Goal: Check status

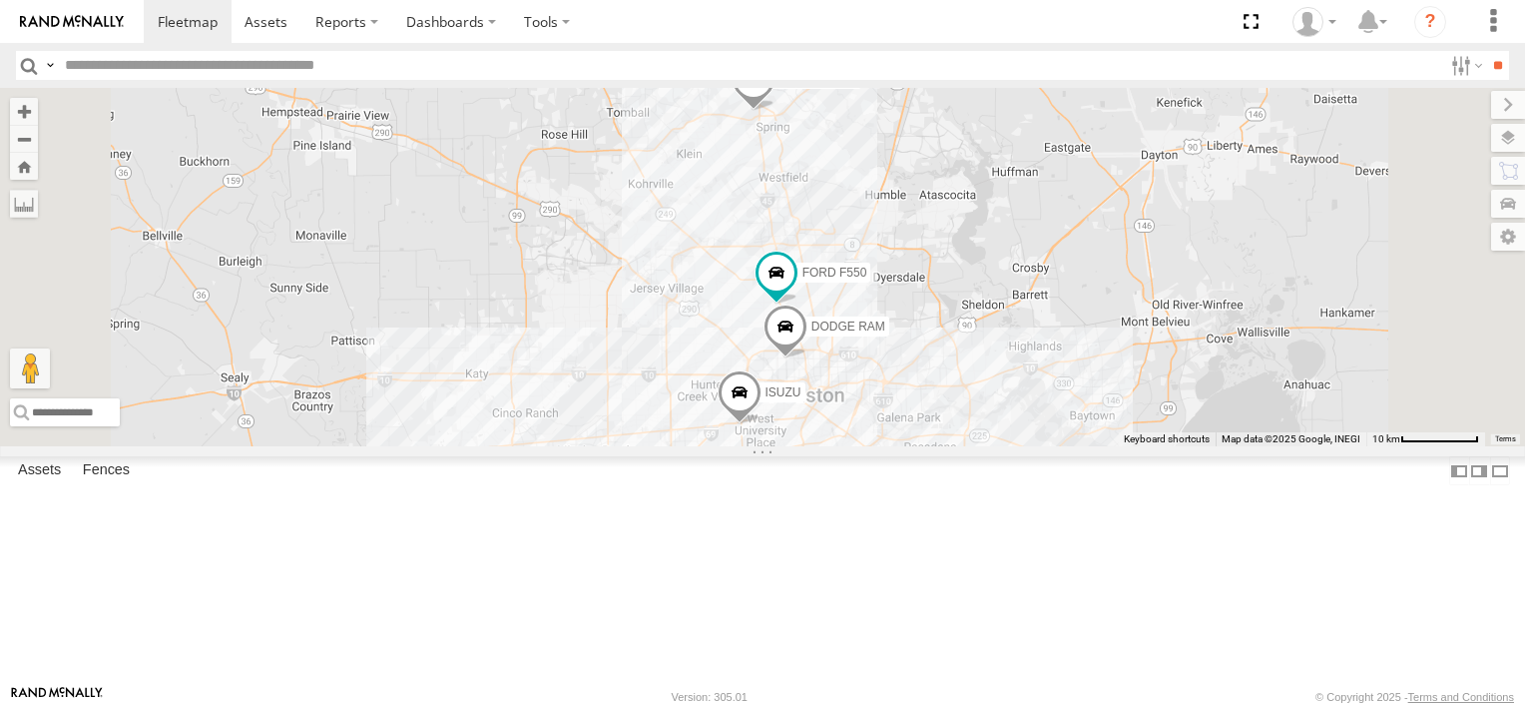
click at [776, 110] on span at bounding box center [754, 83] width 44 height 54
click at [781, 87] on label at bounding box center [761, 80] width 39 height 14
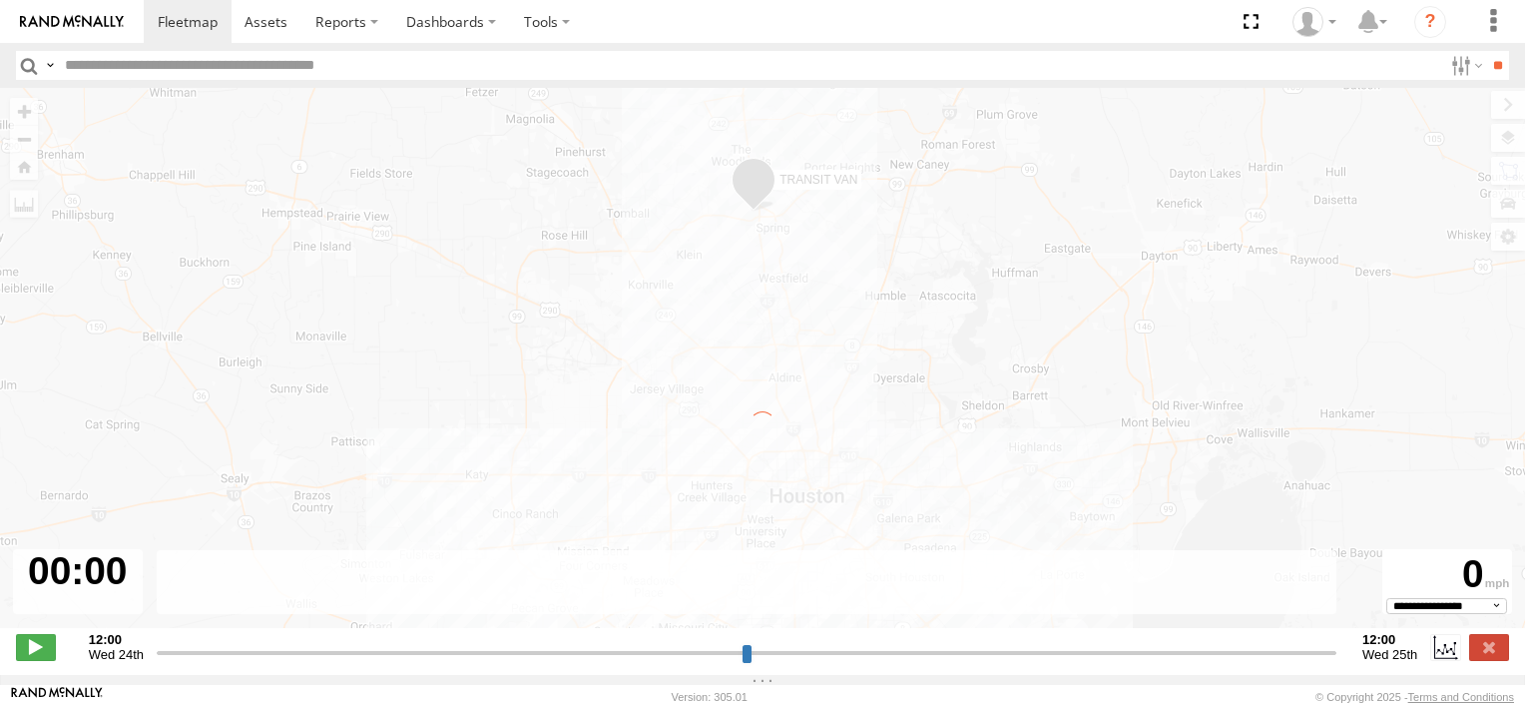
type input "**********"
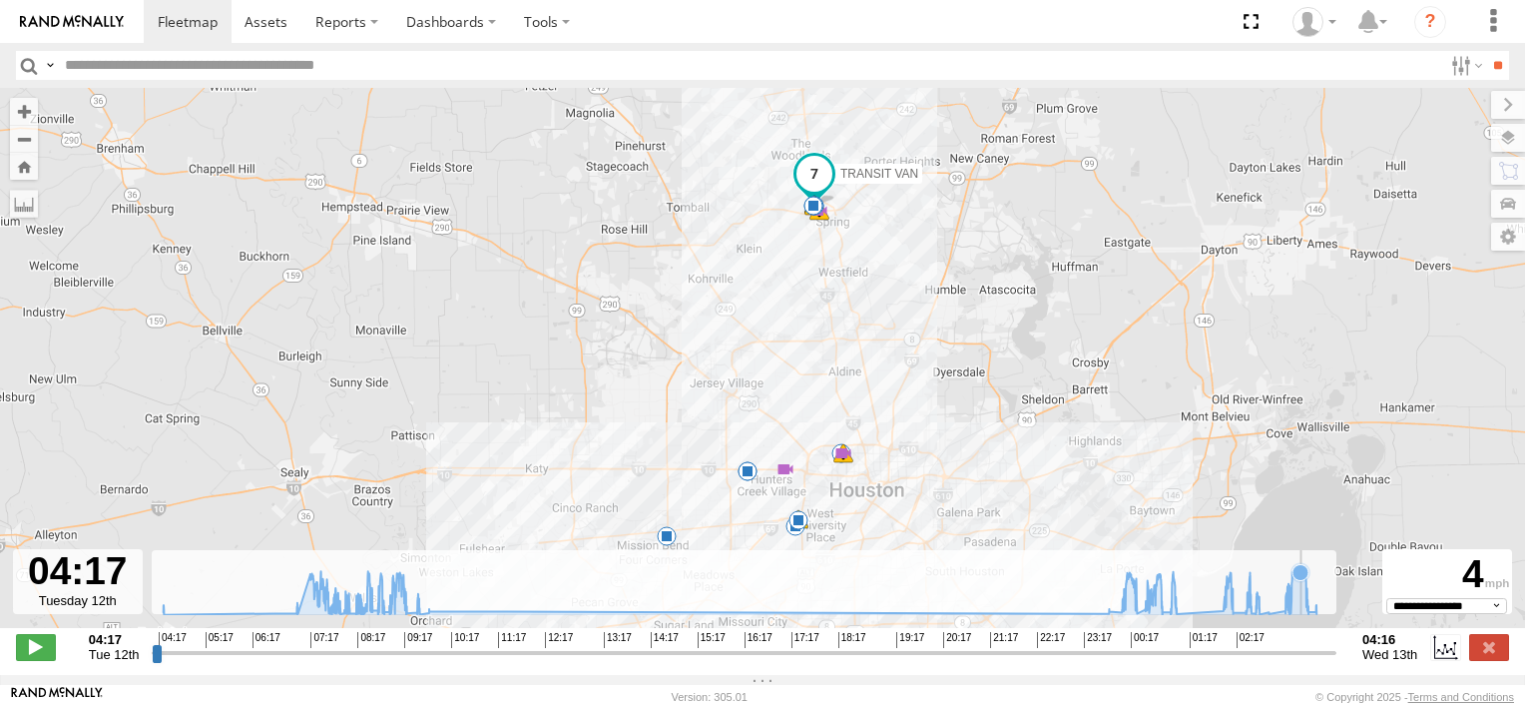
click at [1302, 613] on icon at bounding box center [741, 591] width 1174 height 46
click at [1313, 613] on icon at bounding box center [1316, 612] width 20 height 20
click at [850, 213] on div "TRANSIT VAN 04:18 Tue 07:03 Tue 07:03 Tue 07:03 Tue 07:03 Tue 07:04 Tue 07:18 T…" at bounding box center [762, 368] width 1525 height 561
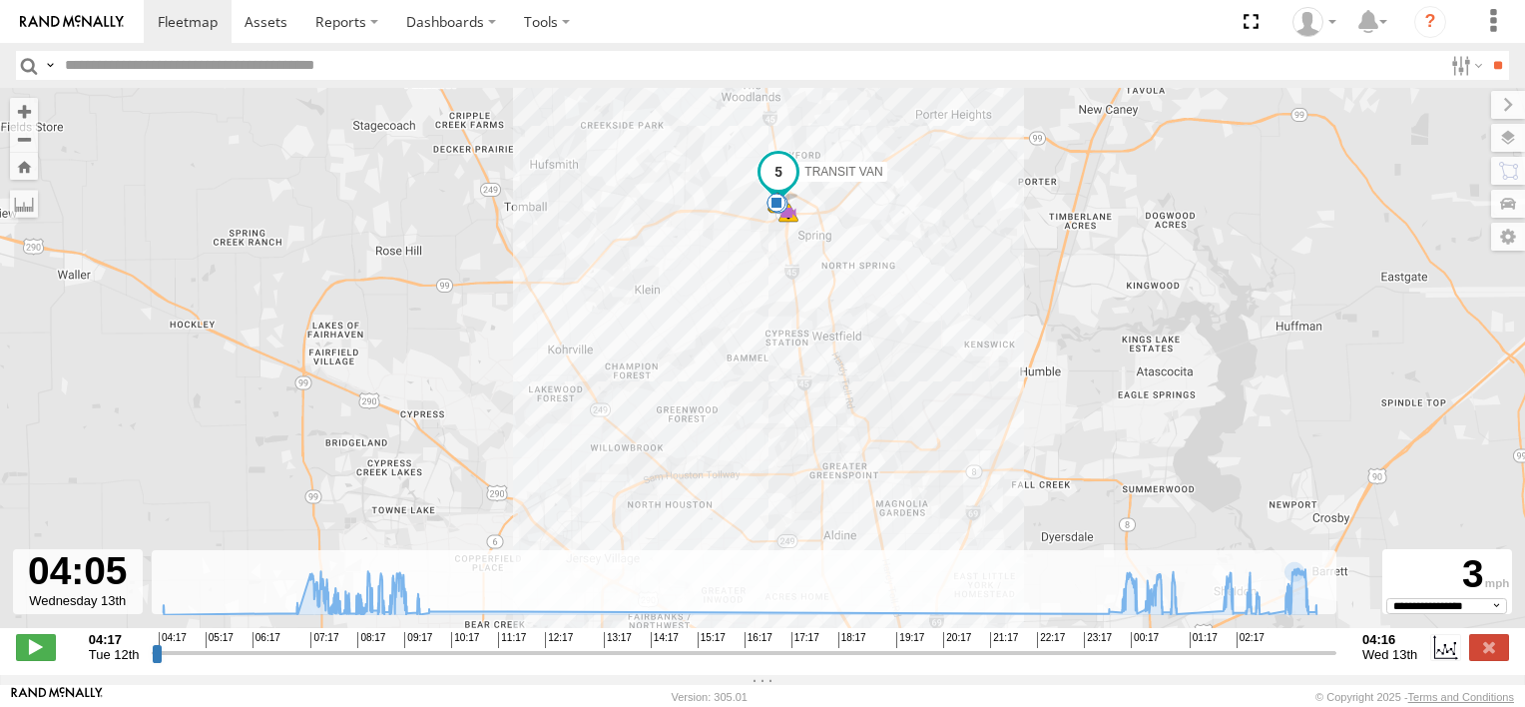
click at [850, 213] on div "TRANSIT VAN 04:18 Tue 07:03 Tue 07:03 Tue 07:03 Tue 07:03 Tue 07:04 Tue 07:18 T…" at bounding box center [762, 368] width 1525 height 561
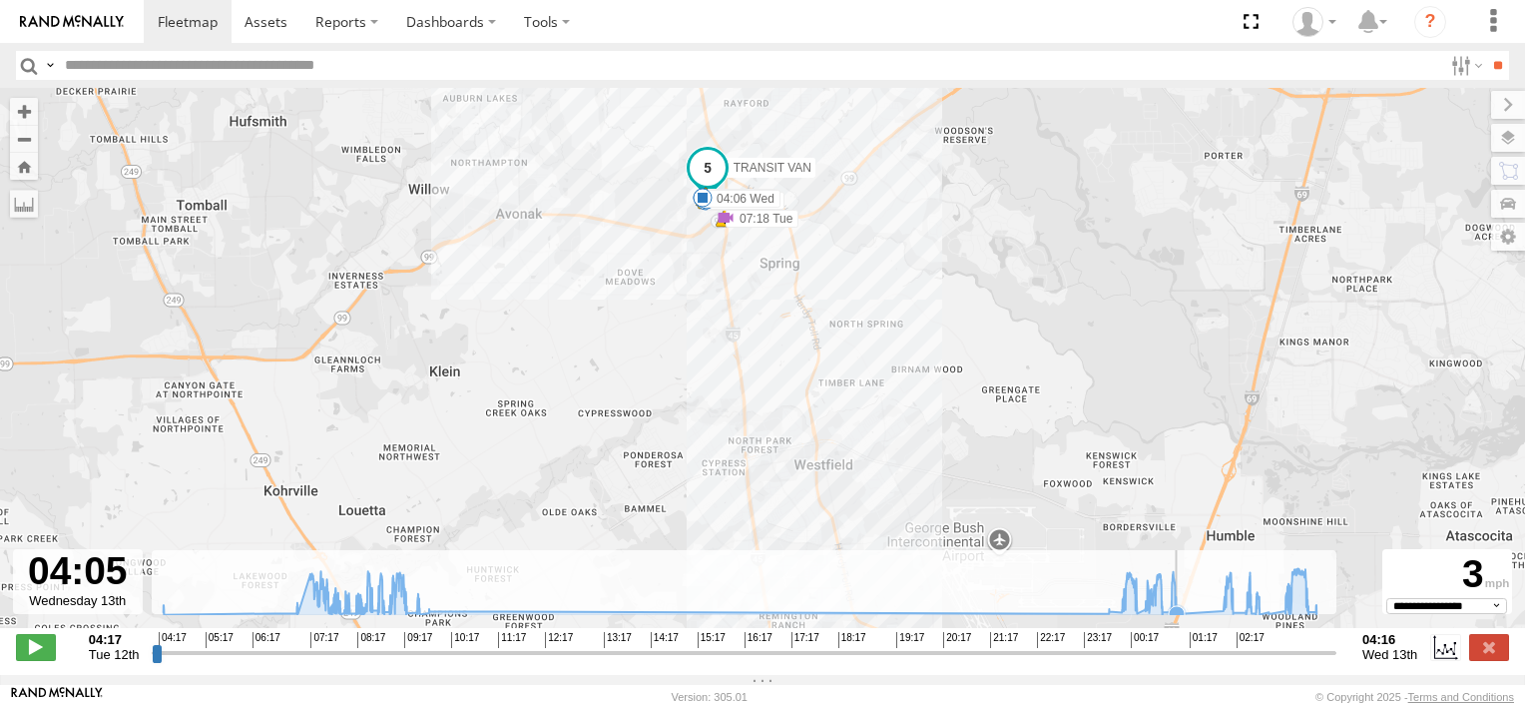
click at [1181, 622] on icon at bounding box center [1177, 614] width 16 height 16
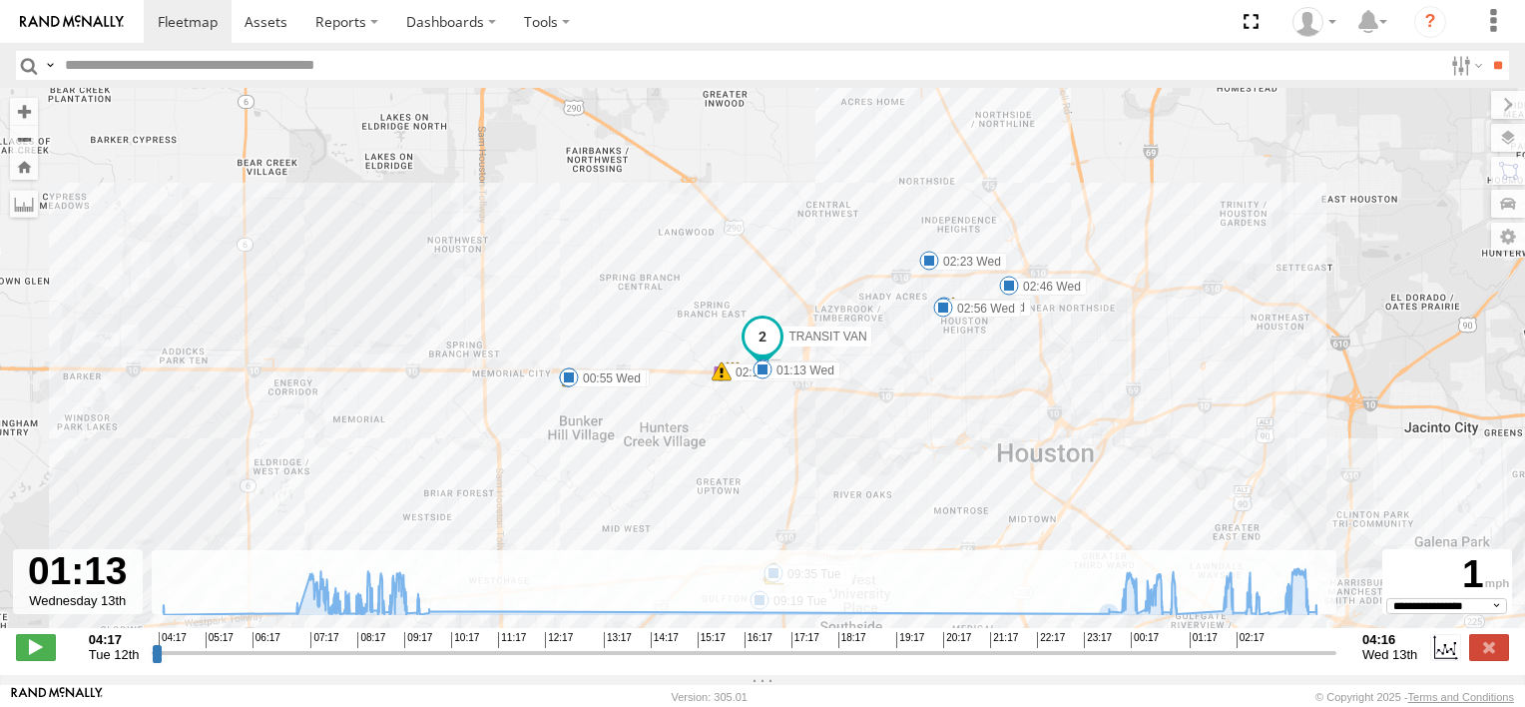
click at [763, 372] on span at bounding box center [763, 369] width 20 height 20
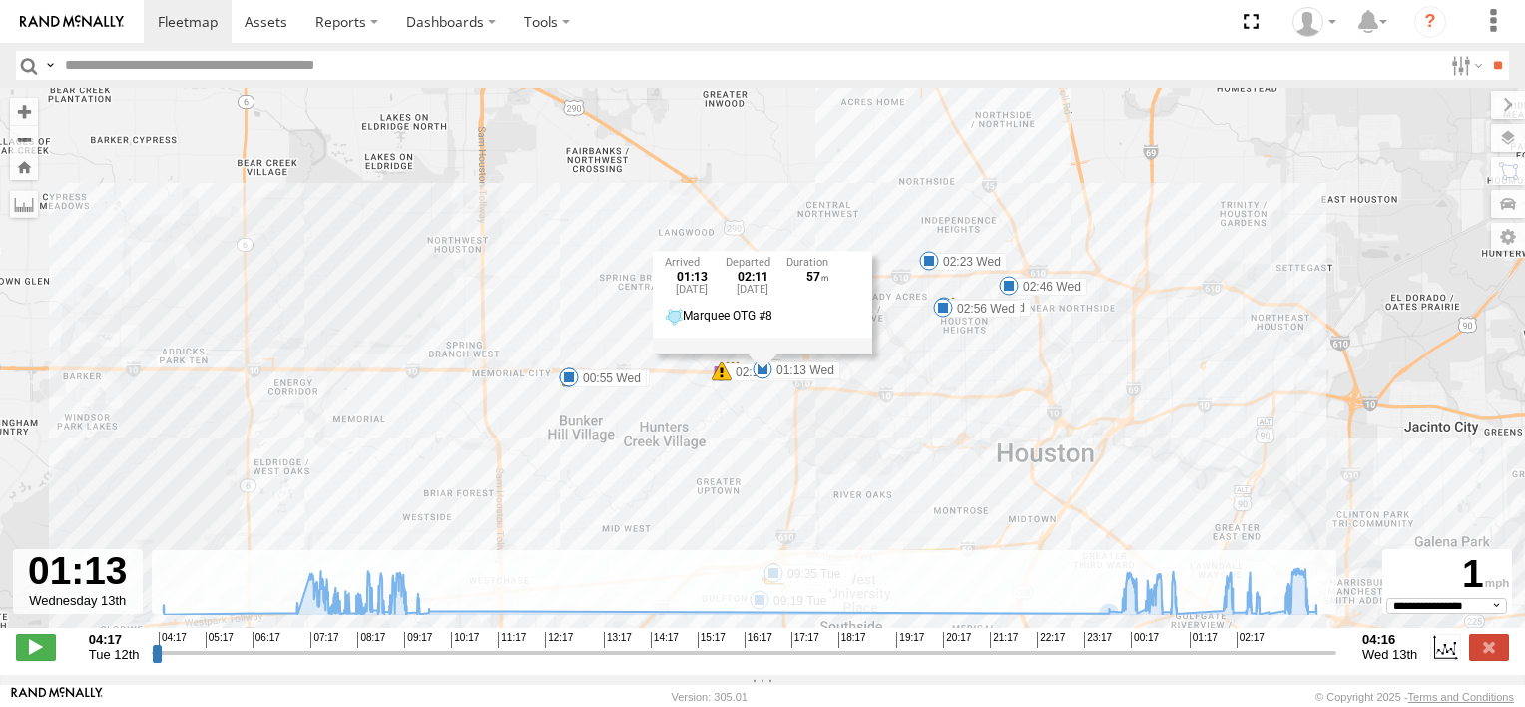
click at [720, 374] on span at bounding box center [722, 371] width 20 height 20
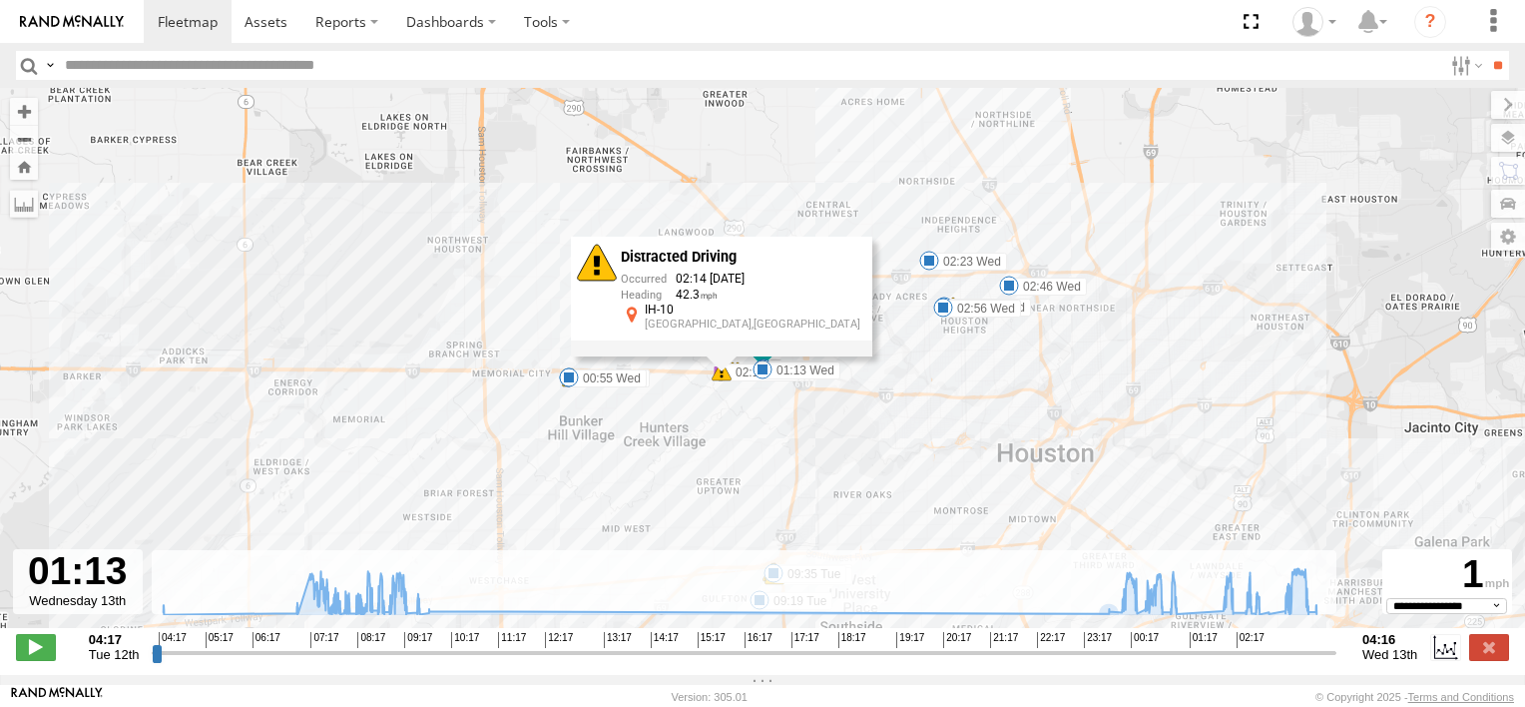
click at [743, 395] on div "TRANSIT VAN 04:18 Tue 07:03 Tue 07:03 Tue 07:03 Tue 07:03 Tue 07:04 Tue 07:18 T…" at bounding box center [762, 368] width 1525 height 561
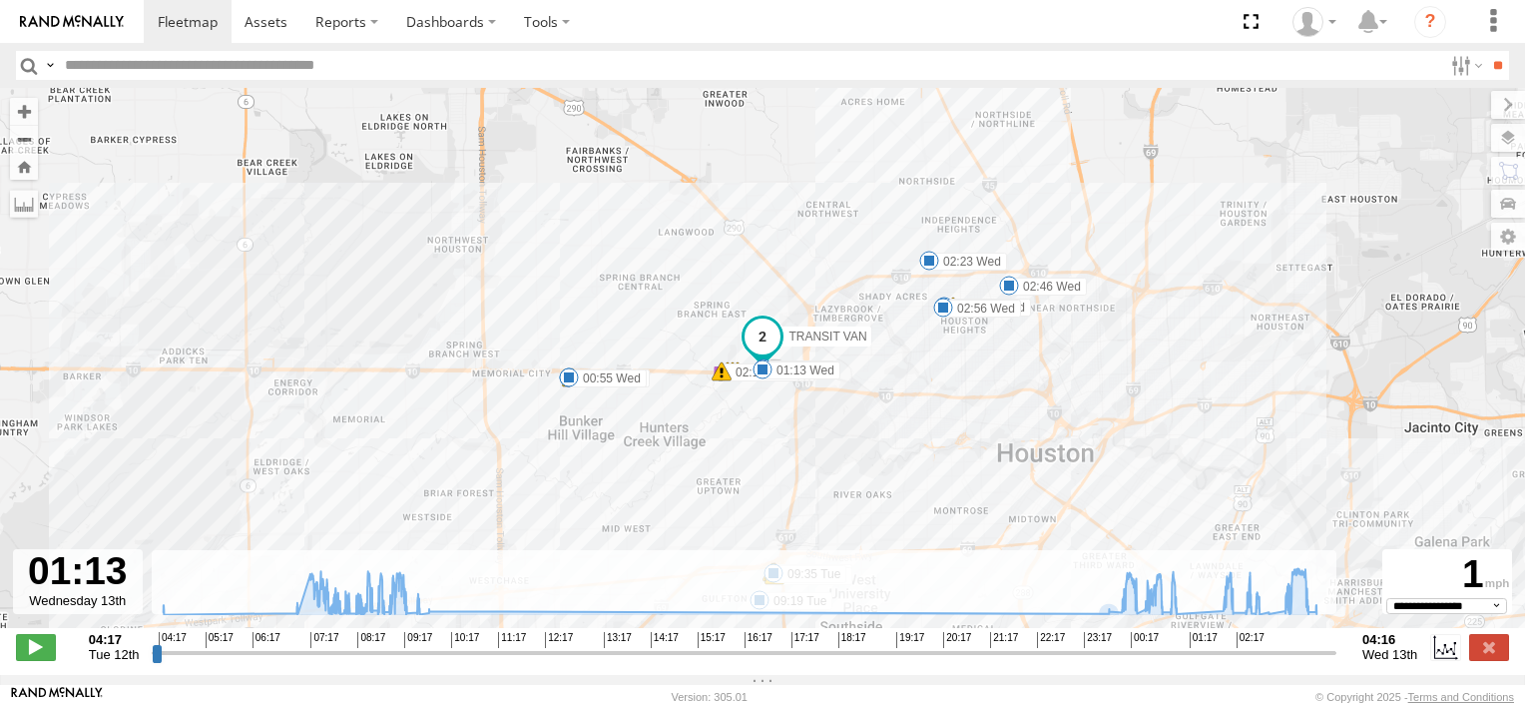
click at [764, 373] on span at bounding box center [763, 369] width 20 height 20
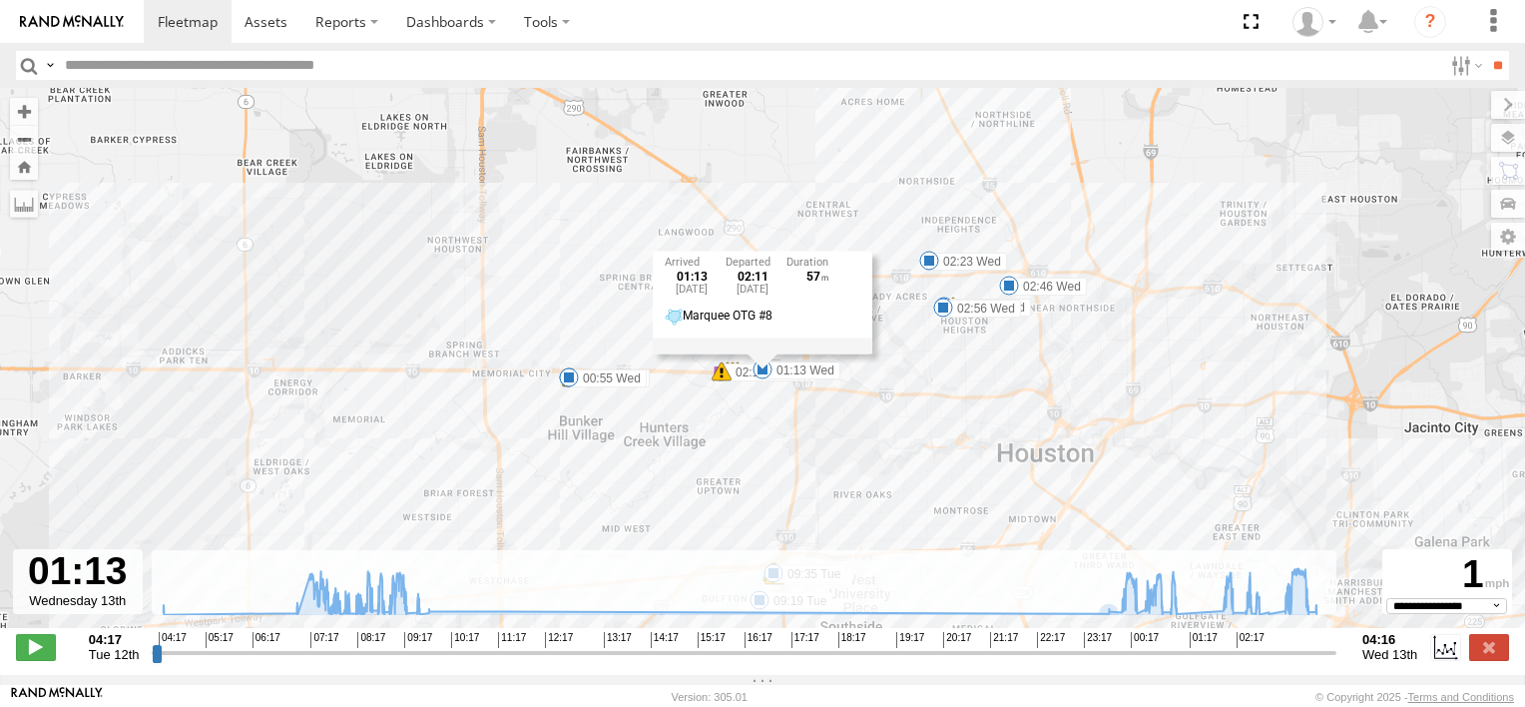
click at [757, 412] on div "TRANSIT VAN 04:18 Tue 07:03 Tue 07:03 Tue 07:03 Tue 07:03 Tue 07:04 Tue 07:18 T…" at bounding box center [762, 368] width 1525 height 561
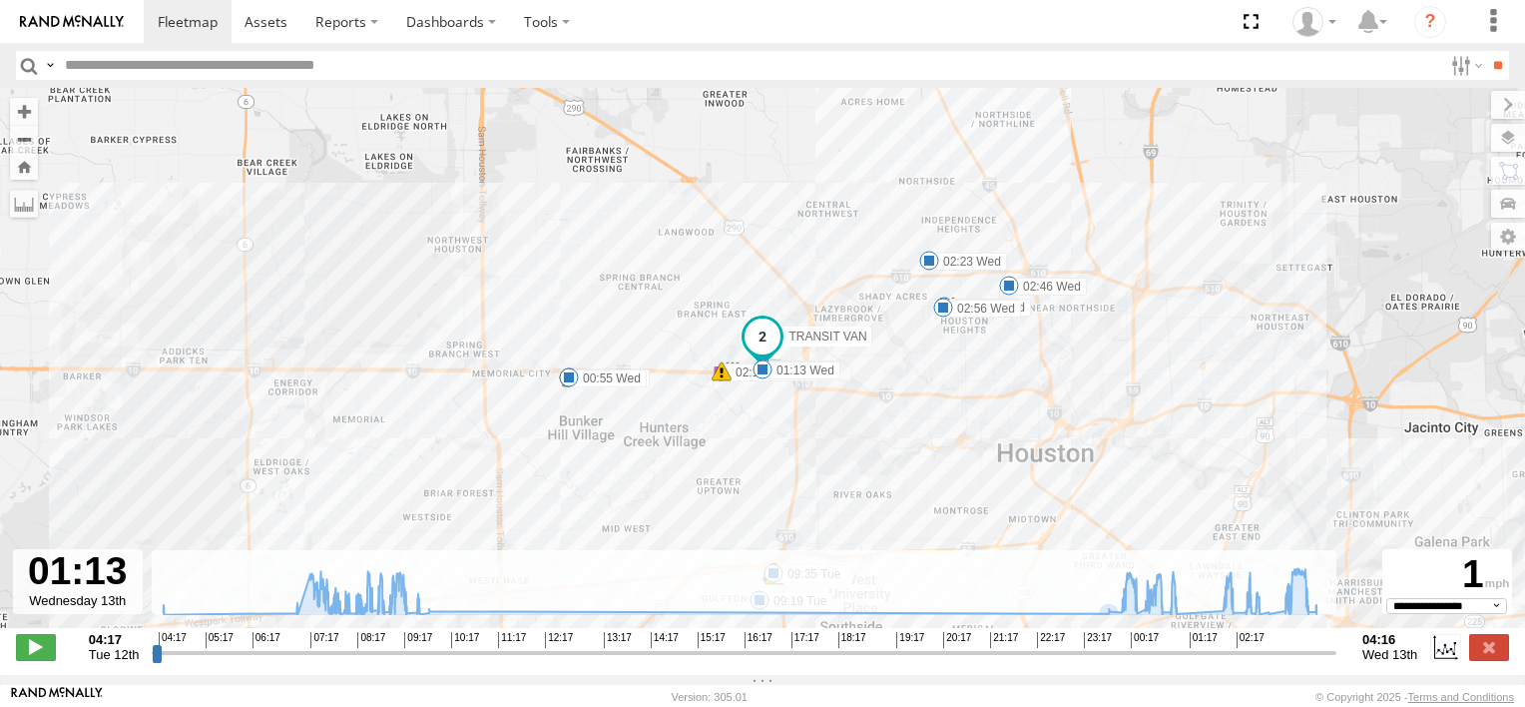
click at [573, 377] on span at bounding box center [569, 377] width 20 height 20
click at [587, 412] on div "TRANSIT VAN 04:18 Tue 07:03 Tue 07:03 Tue 07:03 Tue 07:03 Tue 07:04 Tue 07:18 T…" at bounding box center [762, 368] width 1525 height 561
click at [568, 387] on span at bounding box center [569, 377] width 20 height 20
click at [630, 403] on div "TRANSIT VAN 04:18 Tue 07:03 Tue 07:03 Tue 07:03 Tue 07:03 Tue 07:04 Tue 07:18 T…" at bounding box center [762, 368] width 1525 height 561
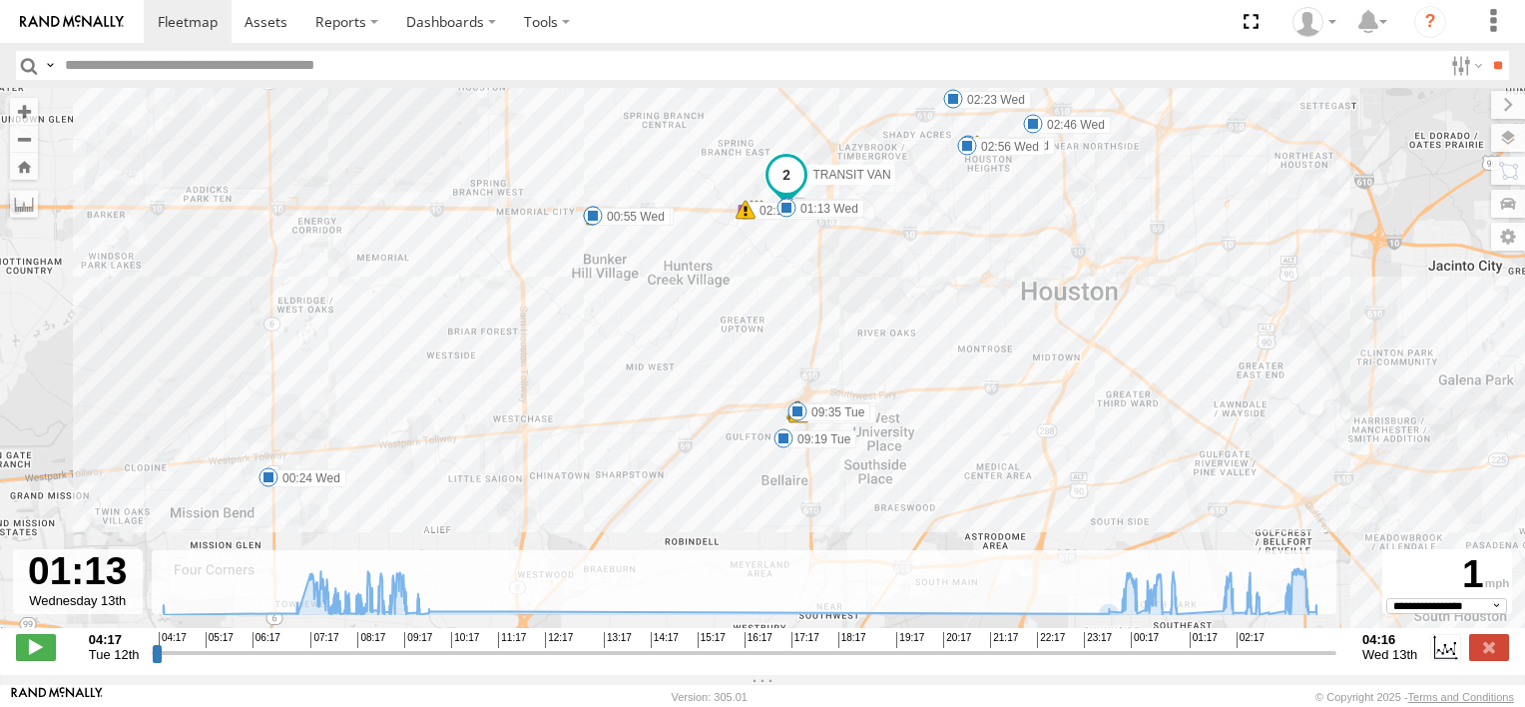
drag, startPoint x: 630, startPoint y: 403, endPoint x: 653, endPoint y: 227, distance: 178.2
click at [653, 227] on div "TRANSIT VAN 04:18 Tue 07:03 Tue 07:03 Tue 07:03 Tue 07:03 Tue 07:04 Tue 07:18 T…" at bounding box center [762, 368] width 1525 height 561
click at [793, 412] on span at bounding box center [795, 411] width 20 height 20
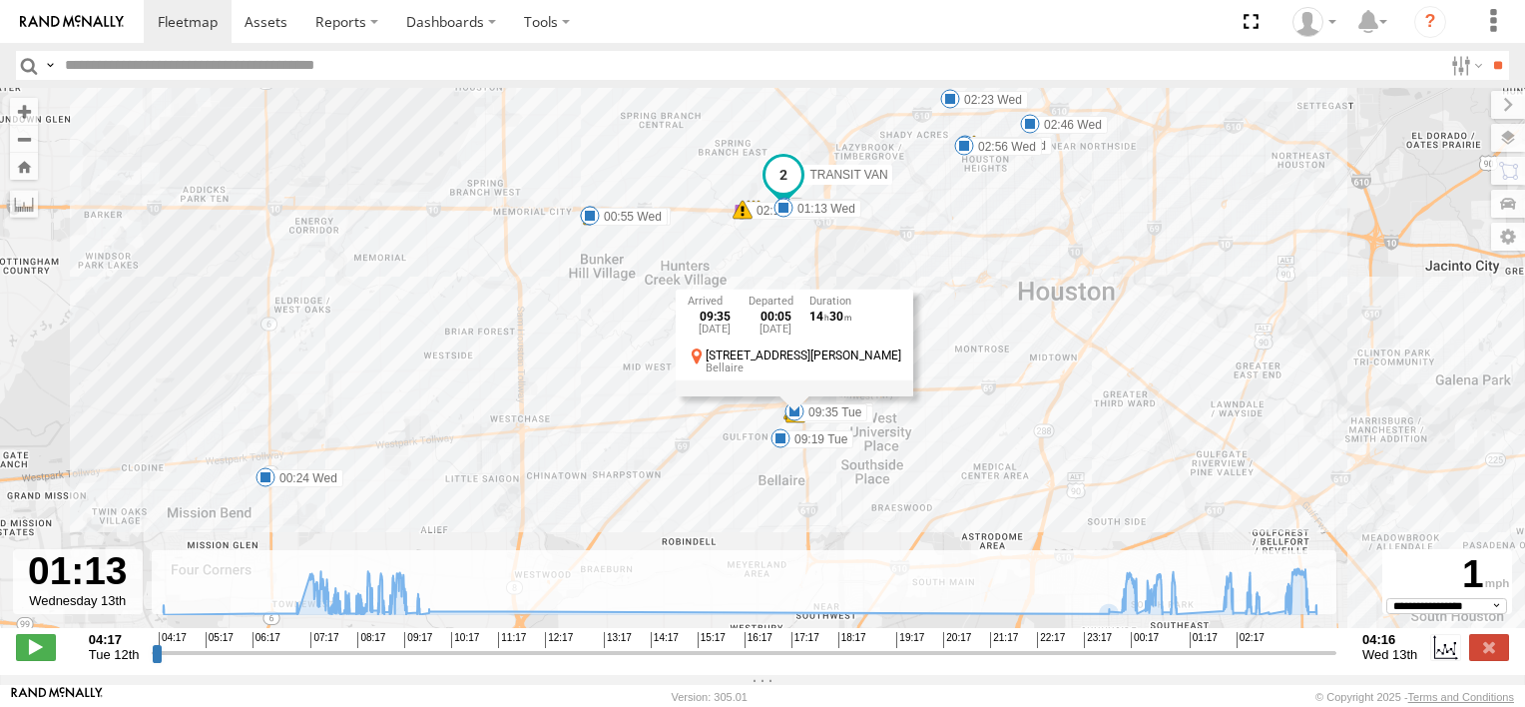
click at [782, 444] on span at bounding box center [781, 438] width 20 height 20
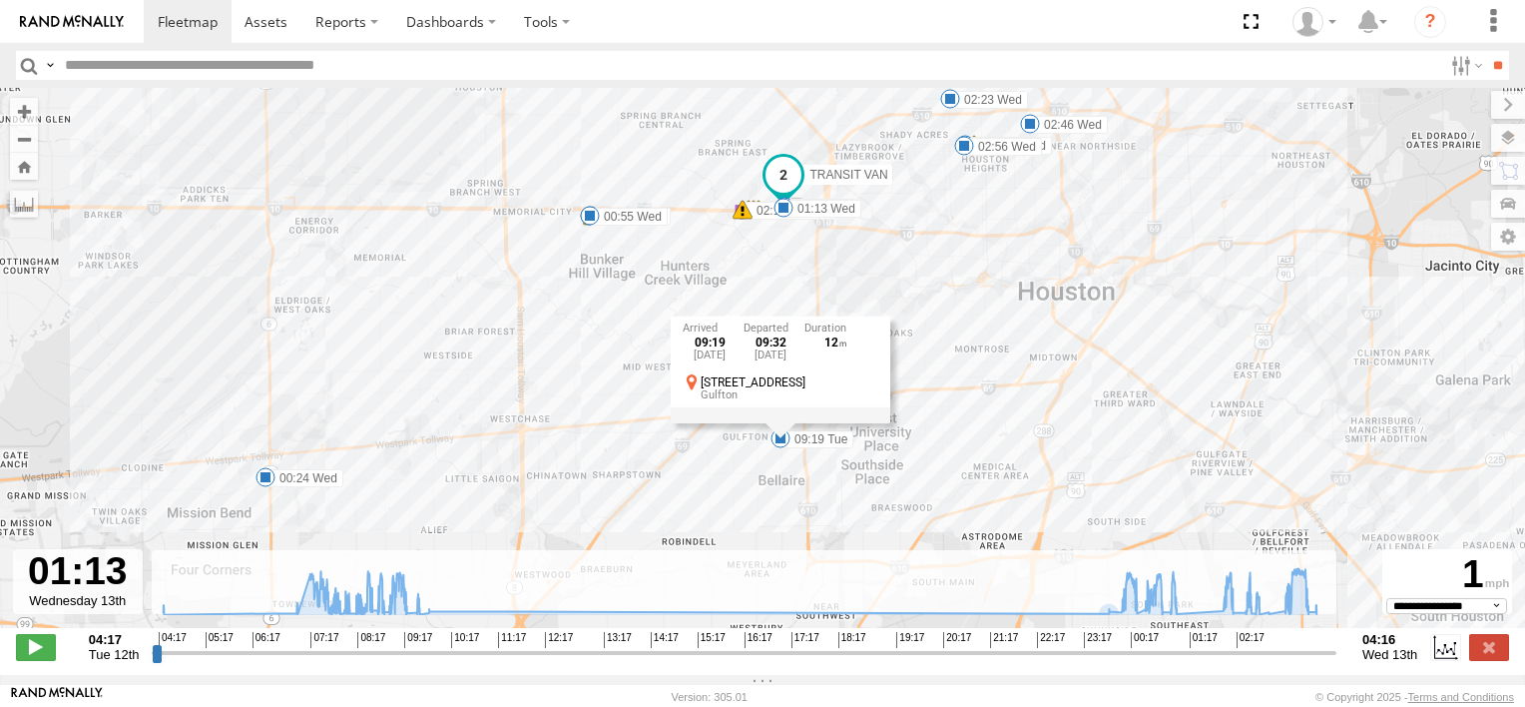
click at [261, 481] on span at bounding box center [266, 477] width 20 height 20
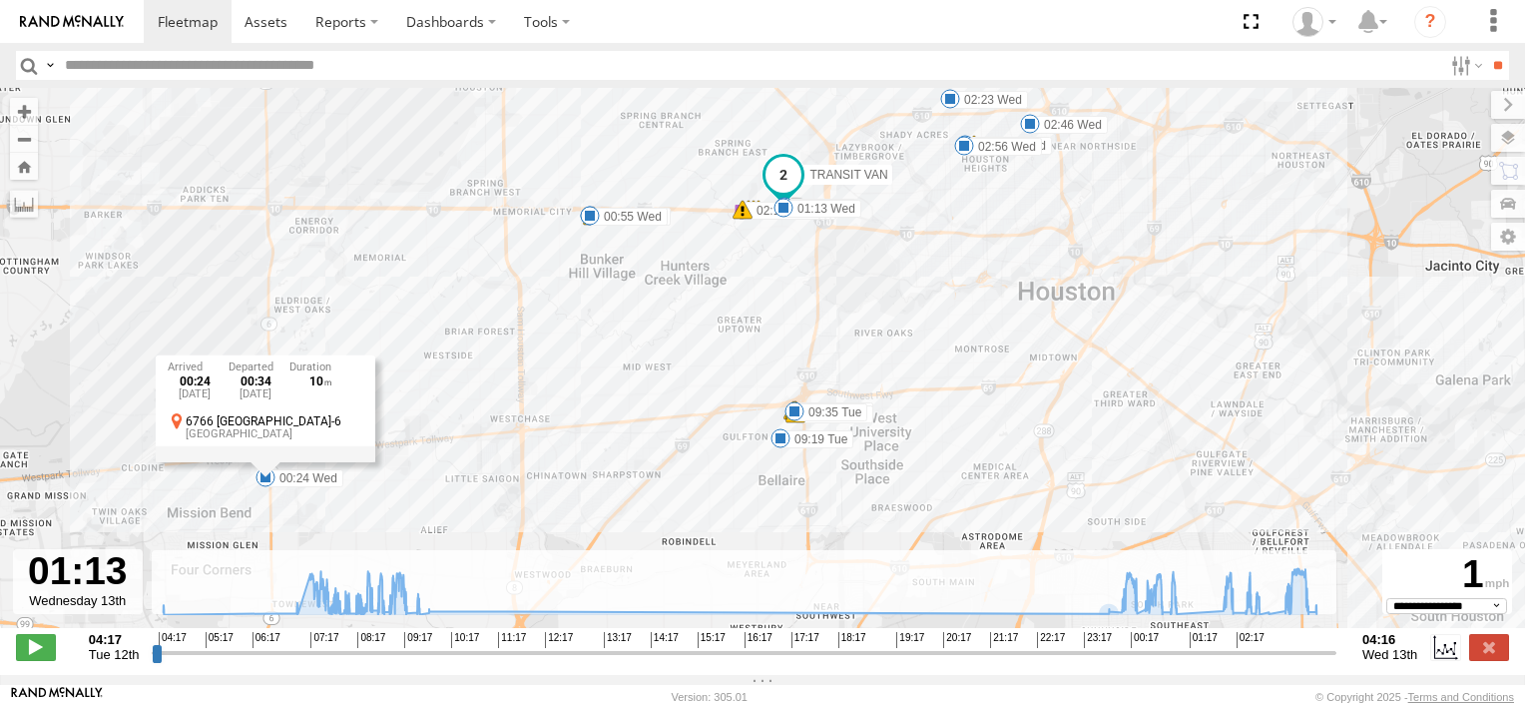
click at [232, 499] on div "TRANSIT VAN 04:18 Tue 07:03 Tue 07:03 Tue 07:03 Tue 07:03 Tue 07:04 Tue 07:18 T…" at bounding box center [762, 368] width 1525 height 561
click at [962, 154] on span at bounding box center [964, 146] width 20 height 20
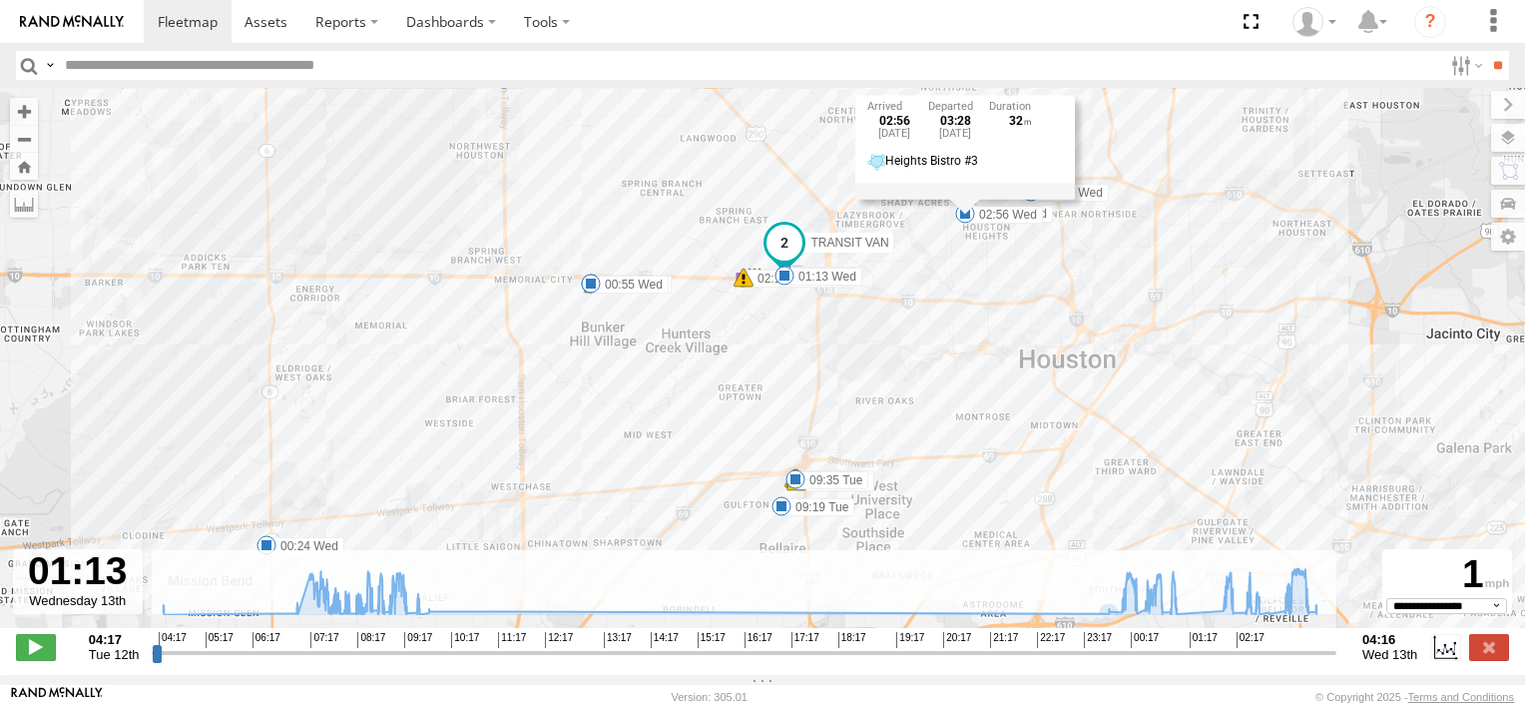
drag, startPoint x: 962, startPoint y: 154, endPoint x: 963, endPoint y: 224, distance: 69.9
click at [963, 200] on div "02:56 [DATE] 03:28 [DATE][GEOGRAPHIC_DATA] #3" at bounding box center [965, 148] width 220 height 104
